Goal: Information Seeking & Learning: Find specific page/section

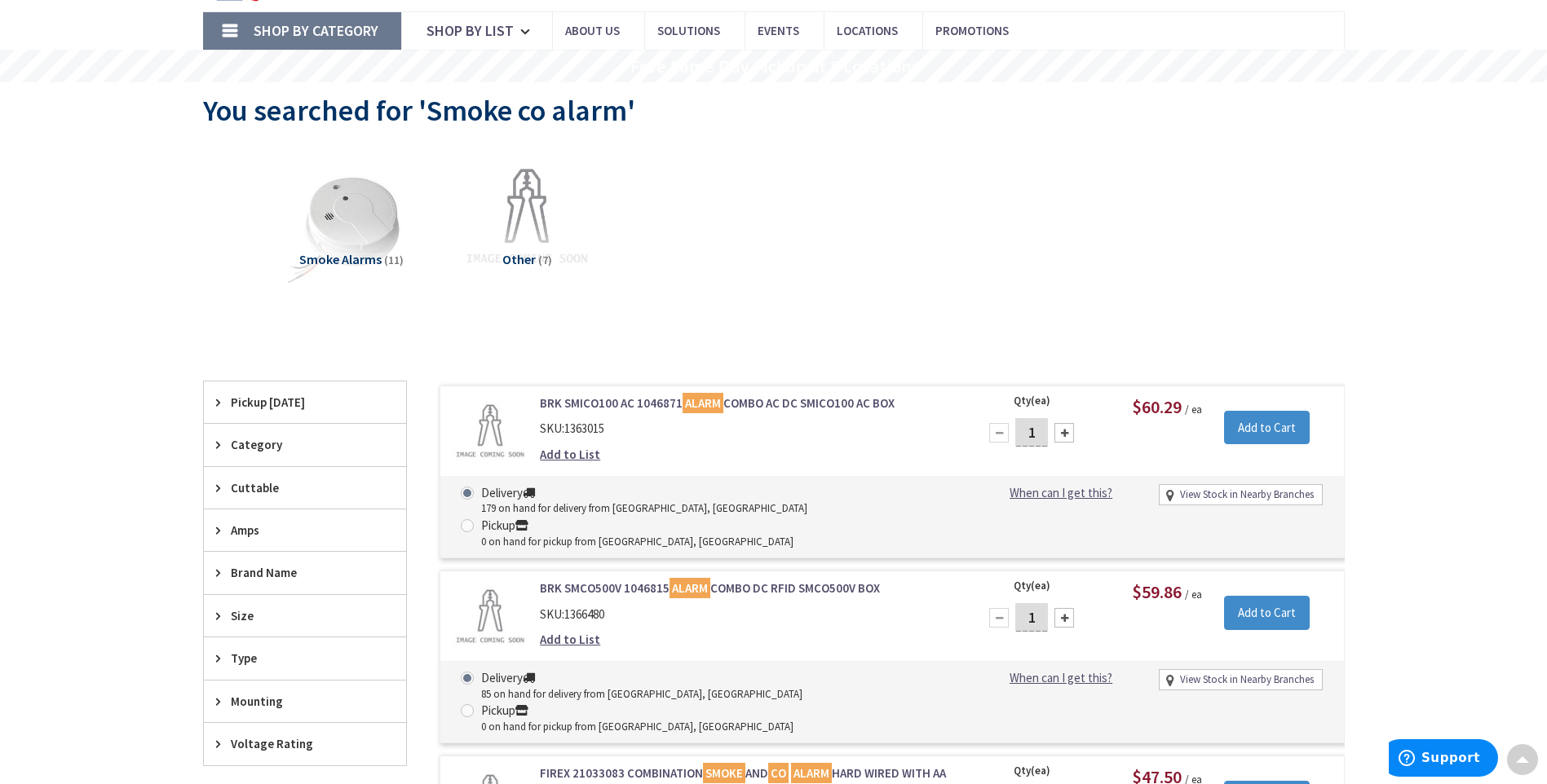
scroll to position [81, 0]
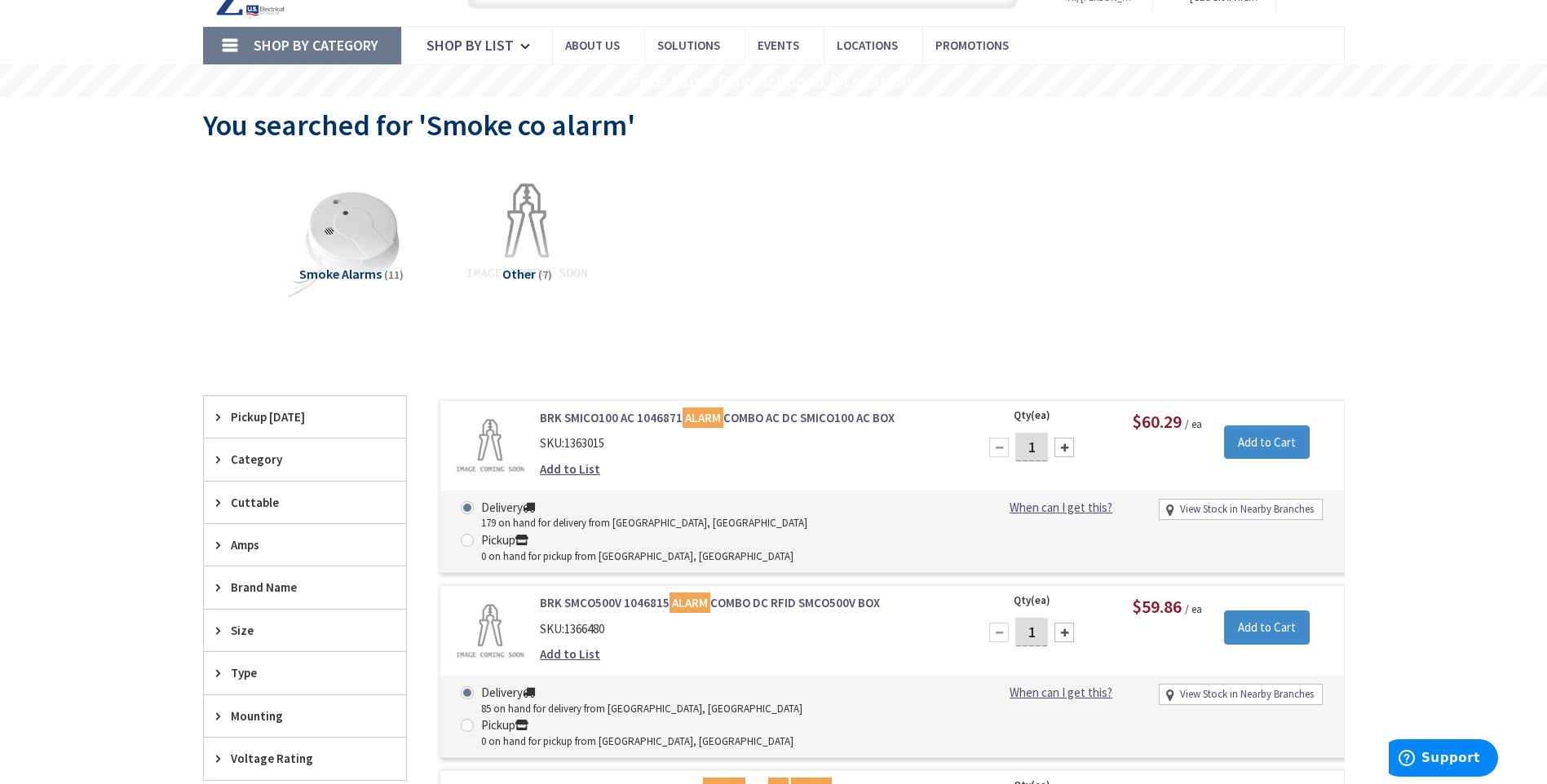
click at [813, 418] on link "BRK SMICO100 AC 1046871 ALARM COMBO AC DC SMICO100 AC BOX" at bounding box center [747, 417] width 415 height 17
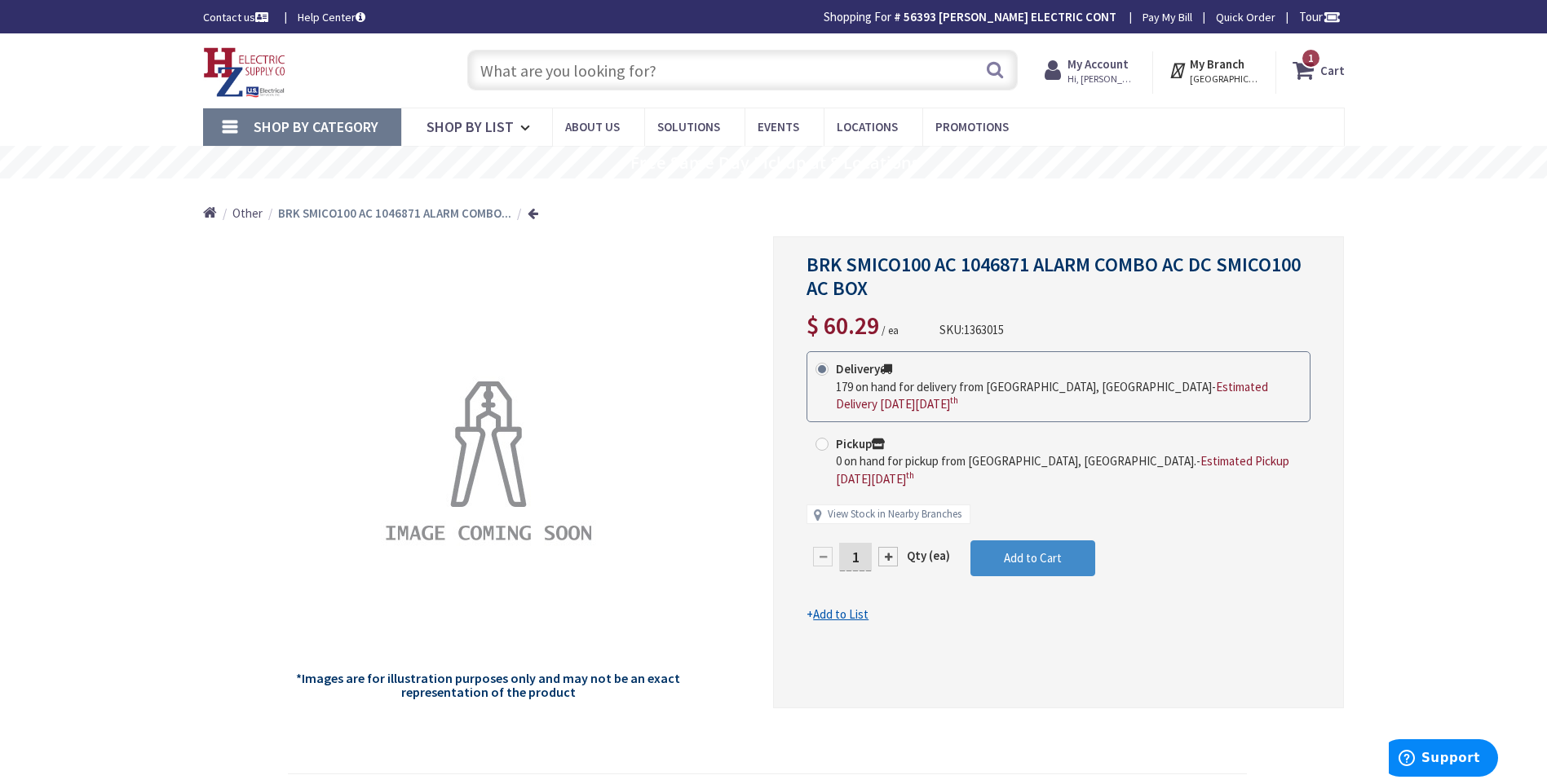
click at [496, 72] on input "text" at bounding box center [743, 70] width 551 height 41
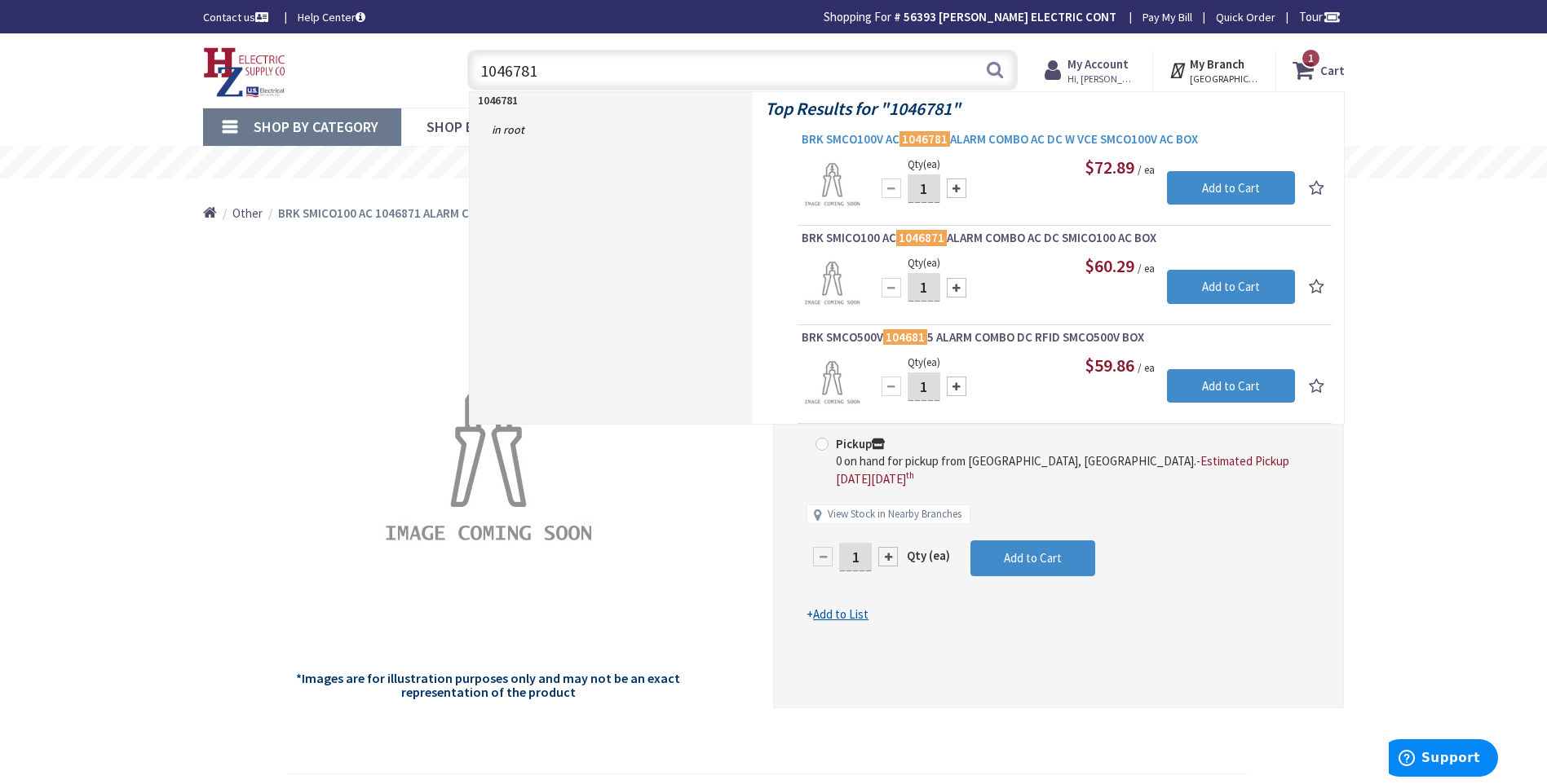
type input "1046781"
click at [1010, 139] on span "BRK SMCO100V AC 1046781 ALARM COMBO AC DC W VCE SMCO100V AC BOX" at bounding box center [1064, 139] width 526 height 16
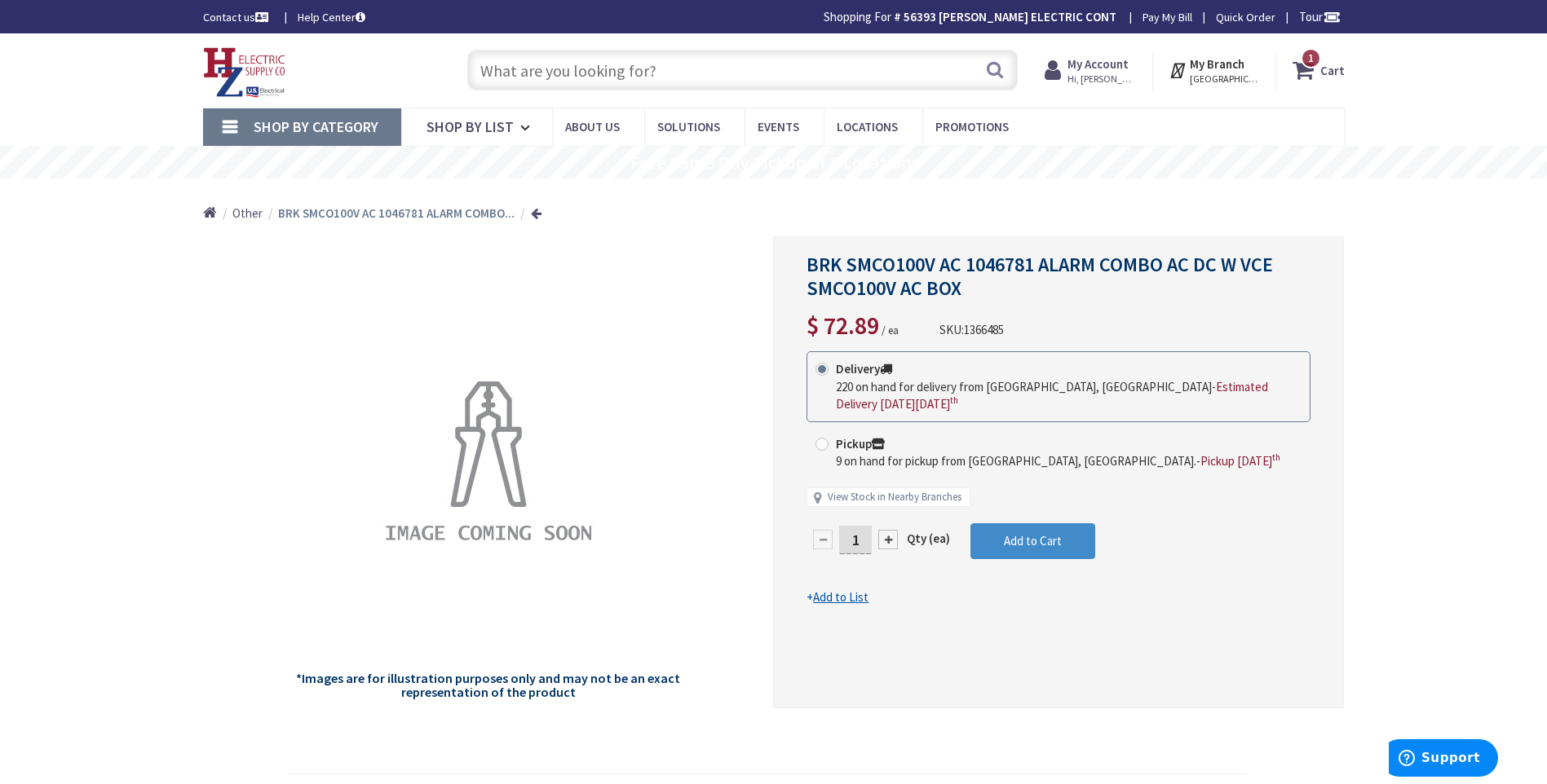
click at [1099, 74] on span "Hi, [PERSON_NAME]" at bounding box center [1102, 79] width 70 height 13
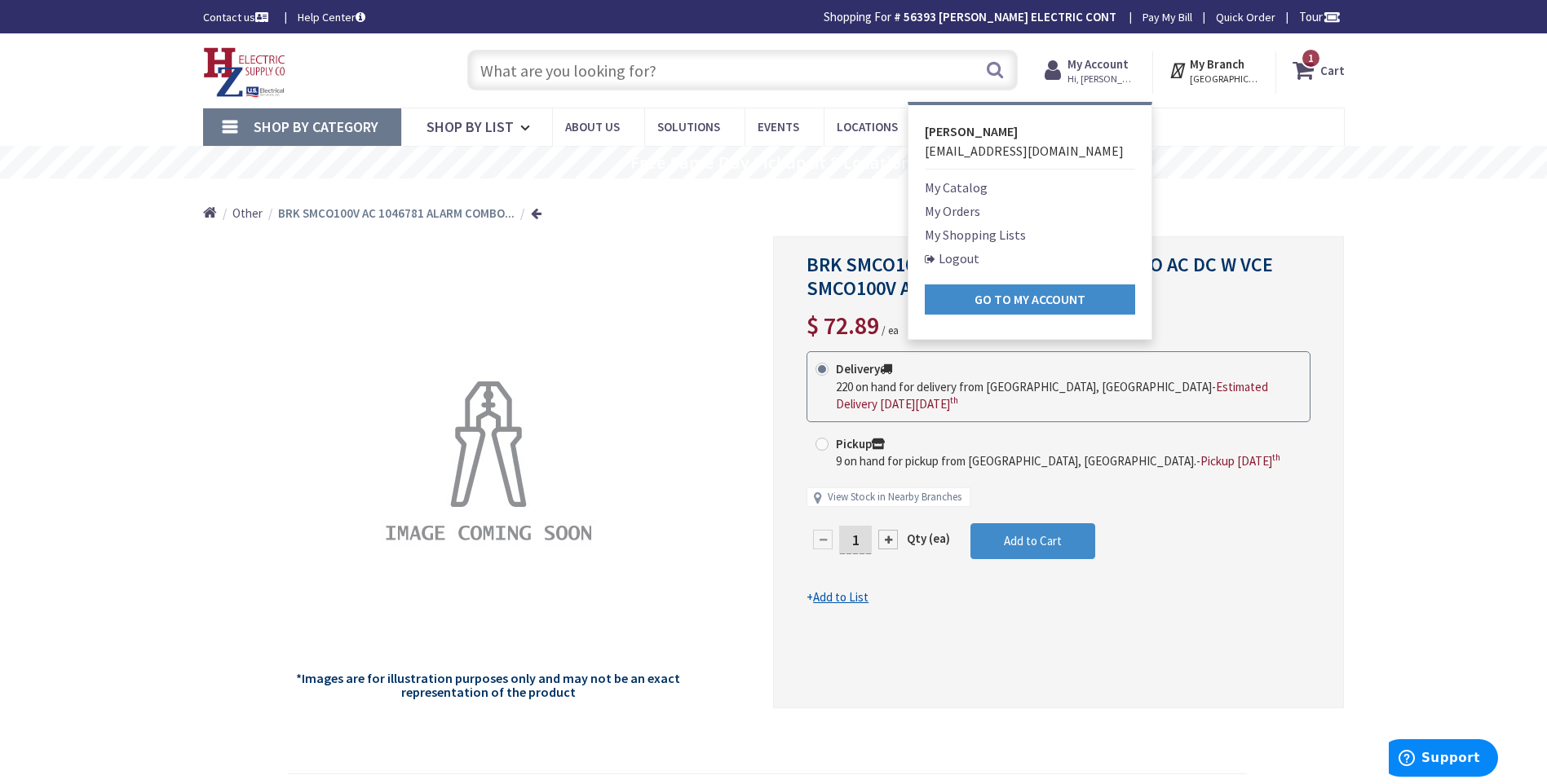
click at [959, 236] on link "My Shopping Lists" at bounding box center [975, 234] width 102 height 19
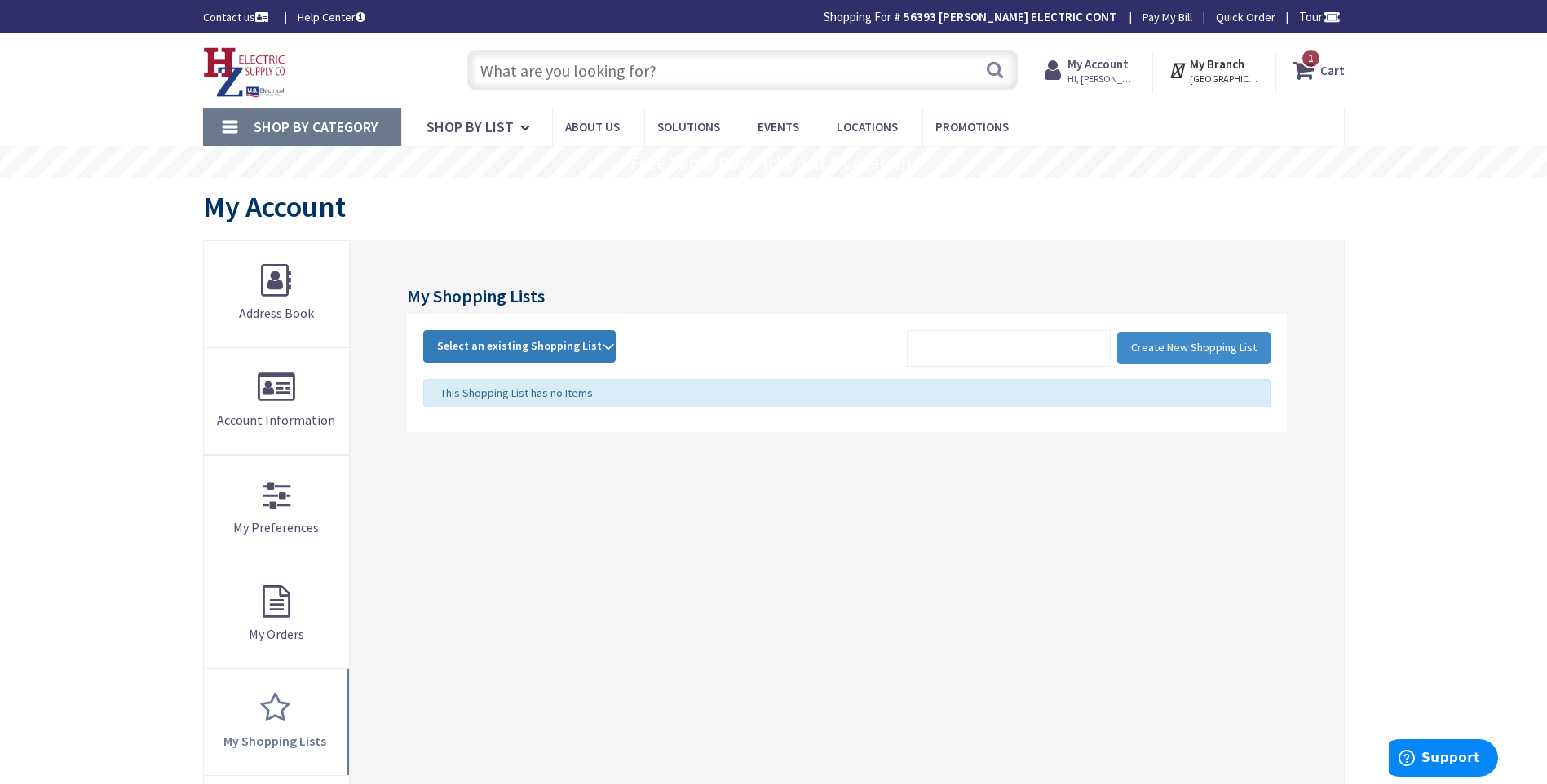
click at [587, 348] on strong "Select an existing Shopping List" at bounding box center [520, 346] width 165 height 19
click at [498, 458] on link "[PERSON_NAME]" at bounding box center [519, 456] width 191 height 37
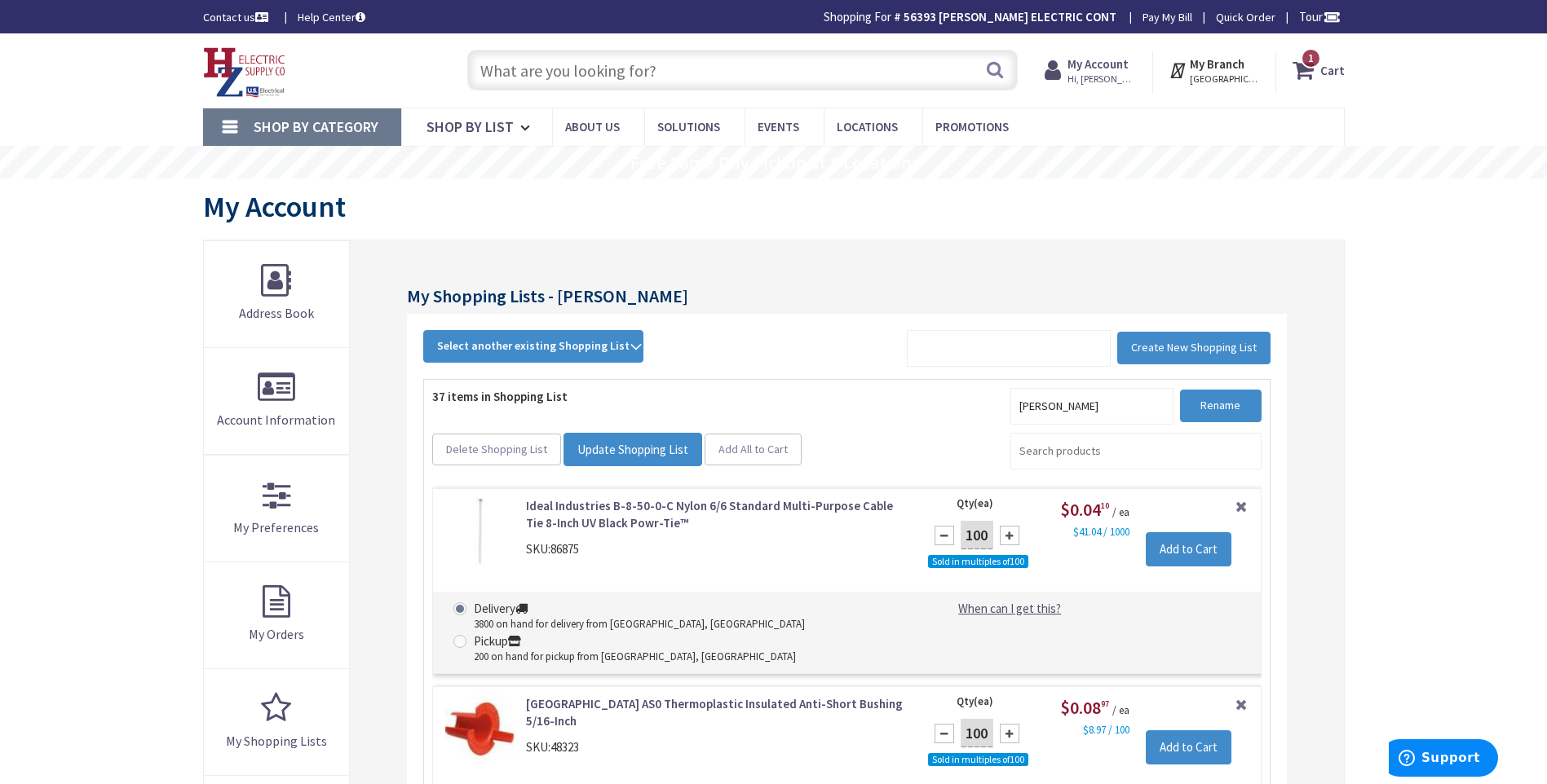
click at [487, 71] on input "text" at bounding box center [743, 70] width 551 height 41
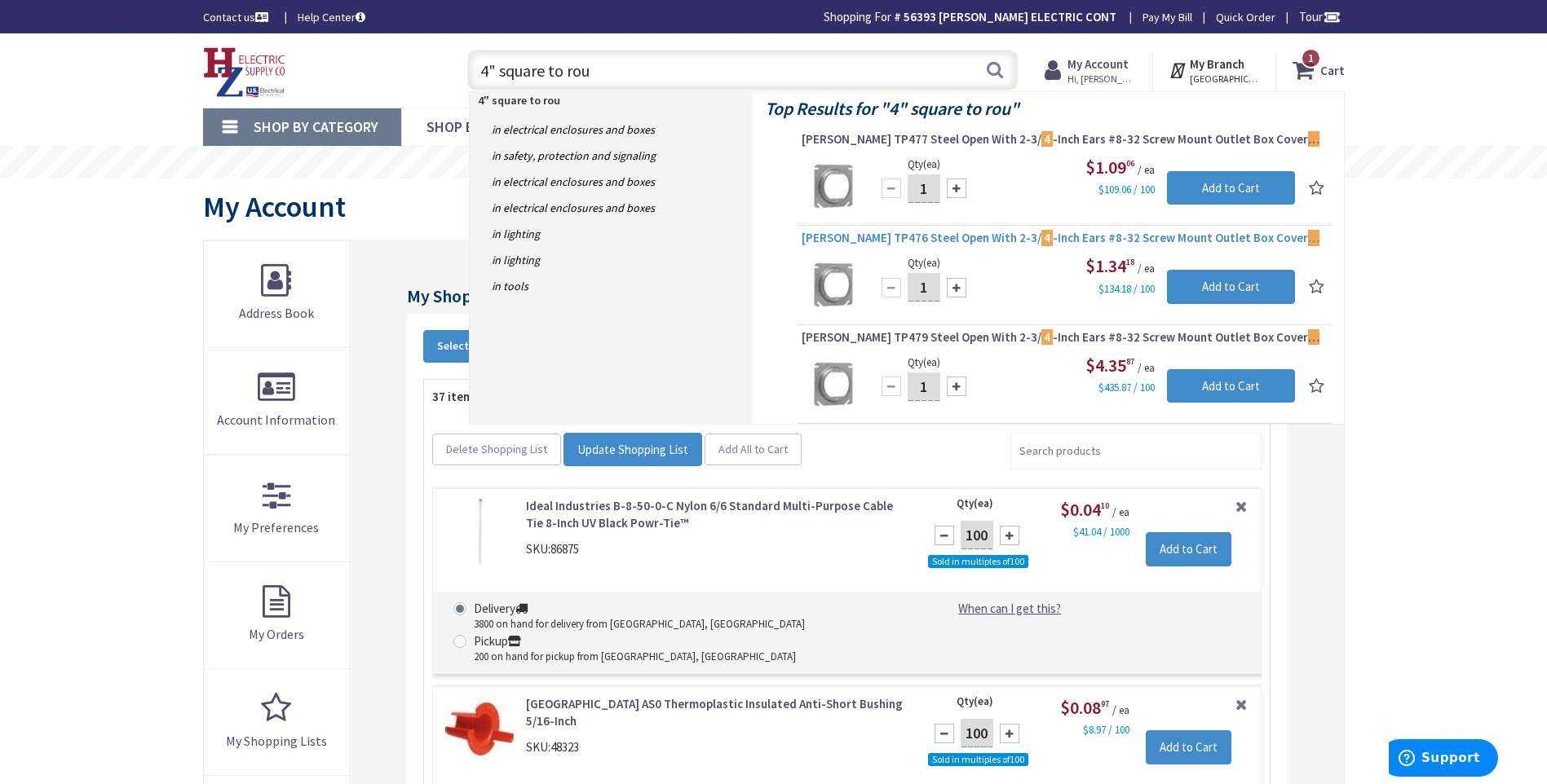
type input "4" square to rou"
click at [1036, 236] on span "Crouse-Hinds TP476 Steel Open With 2-3/ 4 -Inch Ears #8-32 Screw Mount Outlet B…" at bounding box center [1064, 238] width 526 height 16
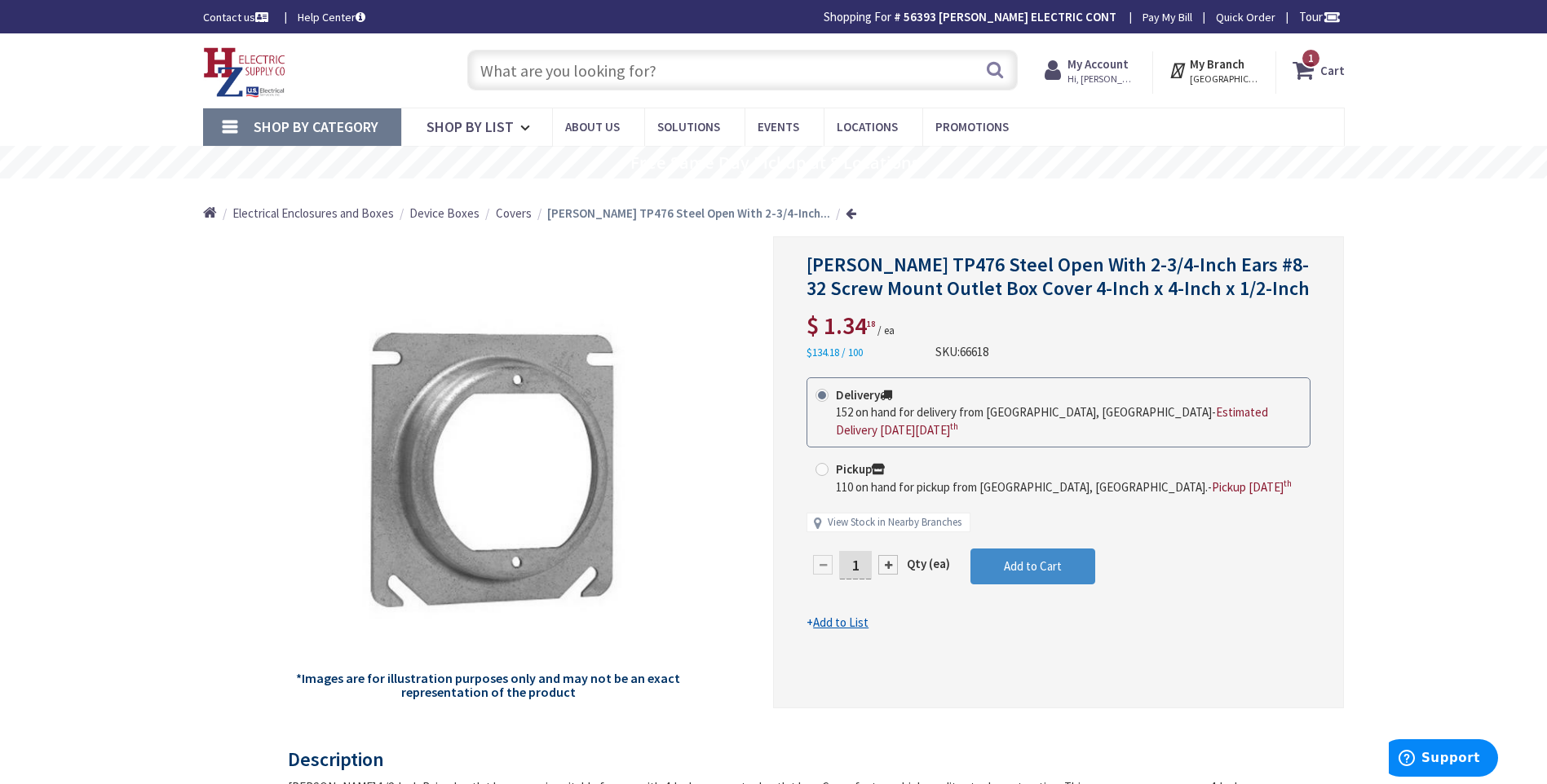
click at [510, 76] on input "text" at bounding box center [743, 70] width 551 height 41
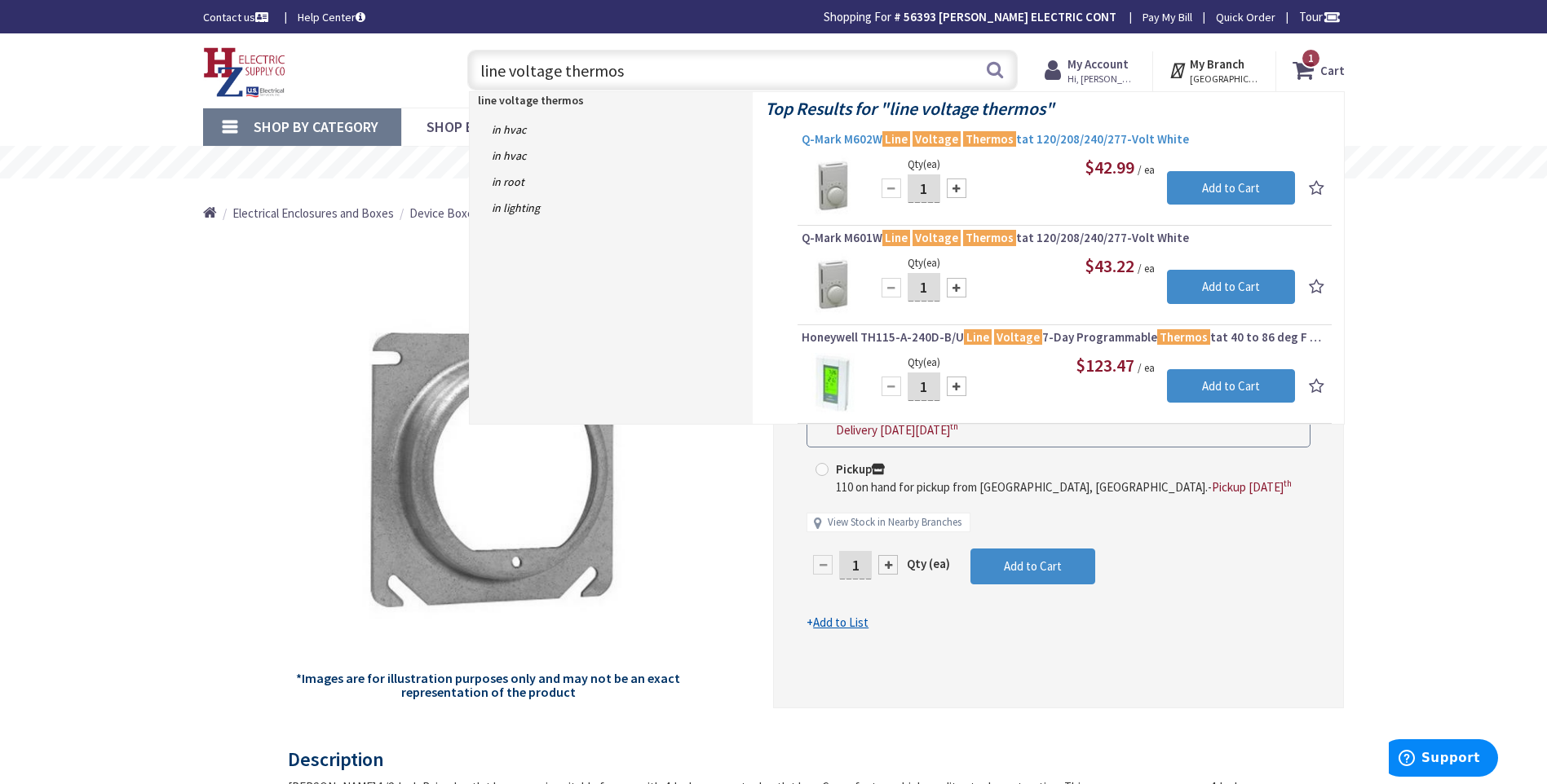
type input "line voltage thermos"
click at [983, 138] on mark "Thermos" at bounding box center [990, 139] width 53 height 20
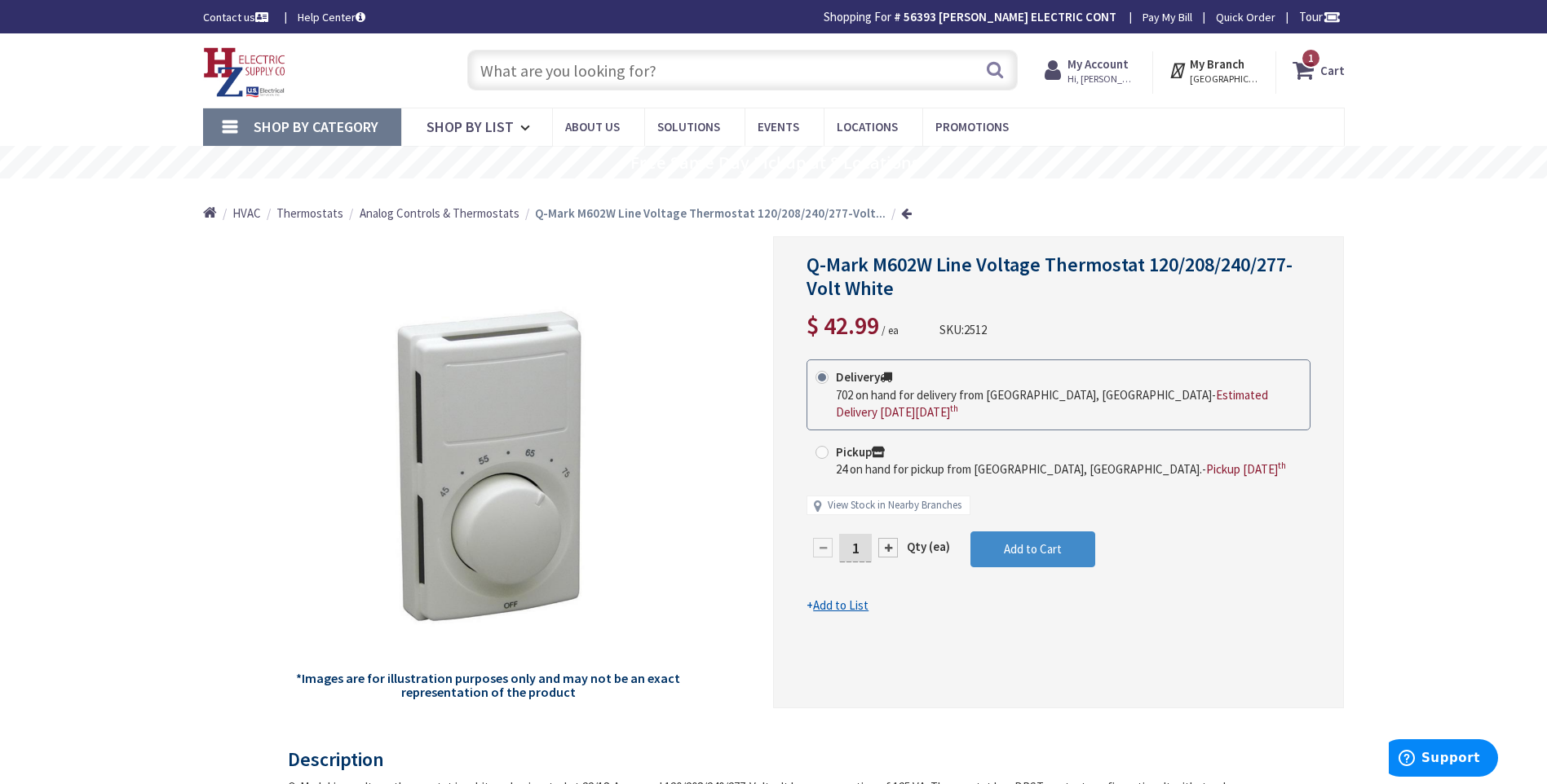
click at [524, 71] on input "text" at bounding box center [743, 70] width 551 height 41
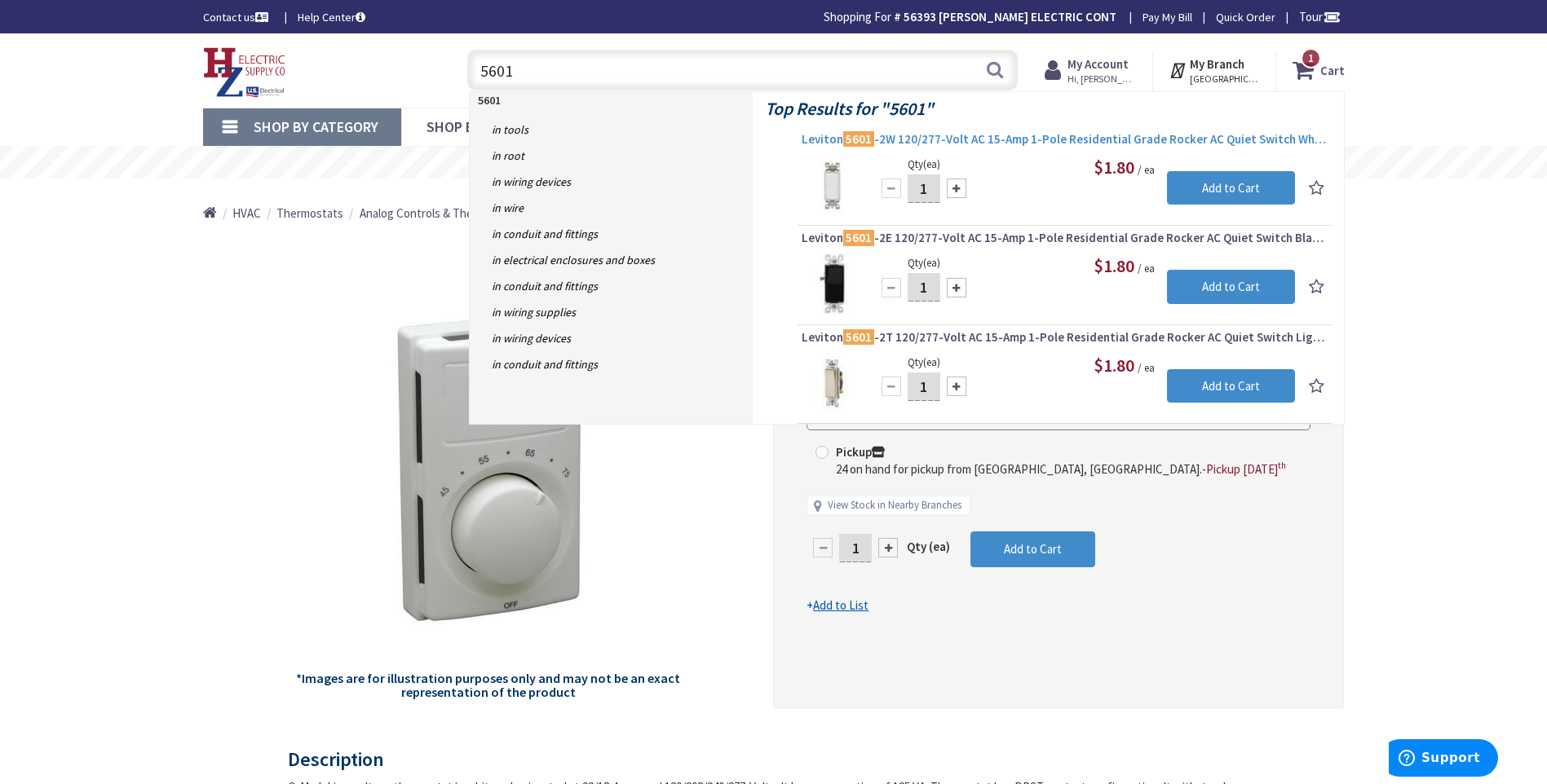
type input "5601"
click at [886, 139] on span "Leviton 5601 -2W 120/277-Volt AC 15-Amp 1-Pole Residential Grade Rocker AC Quie…" at bounding box center [1064, 139] width 526 height 16
